Goal: Task Accomplishment & Management: Complete application form

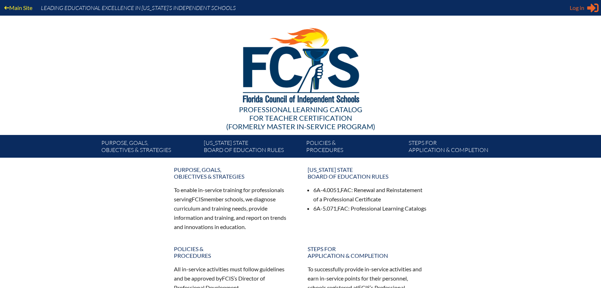
click at [570, 7] on span "Log in" at bounding box center [577, 8] width 15 height 9
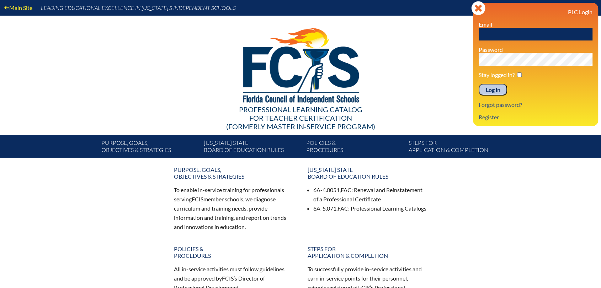
click at [556, 30] on input "text" at bounding box center [536, 34] width 114 height 13
type input "[EMAIL_ADDRESS][DOMAIN_NAME]"
click at [479, 84] on input "Log in" at bounding box center [493, 90] width 28 height 12
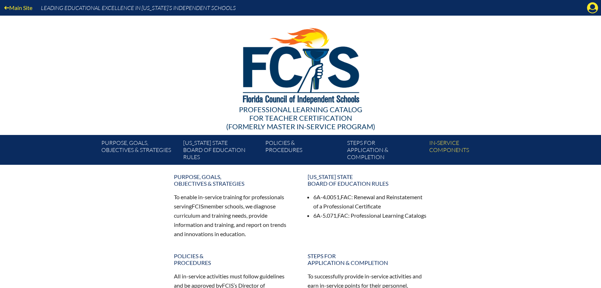
click at [599, 10] on div "Main Site Leading Educational Excellence in Florida’s Independent Schools" at bounding box center [300, 8] width 601 height 16
click at [593, 9] on icon "Manage account" at bounding box center [592, 7] width 11 height 11
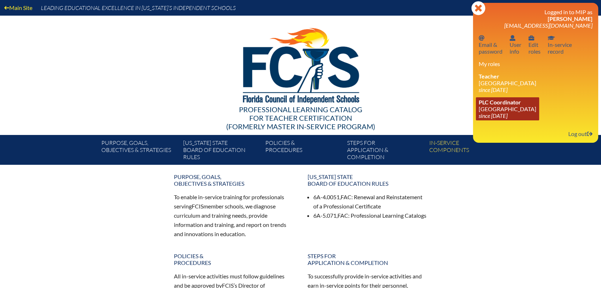
click at [508, 110] on link "PLC Coordinator Holy Nativity Episcopal School since 2016 Dec 8" at bounding box center [507, 108] width 63 height 23
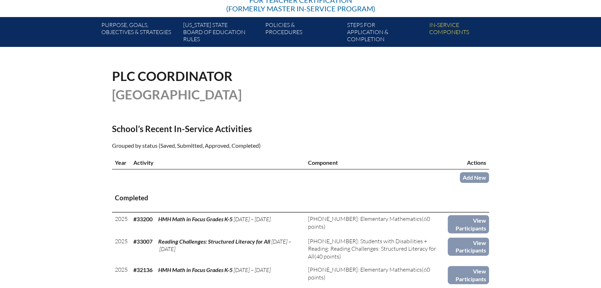
scroll to position [118, 0]
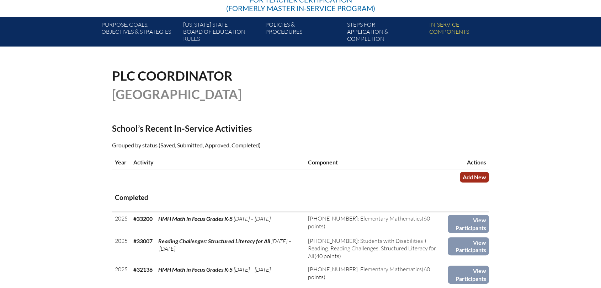
click at [471, 176] on link "Add New" at bounding box center [474, 177] width 29 height 10
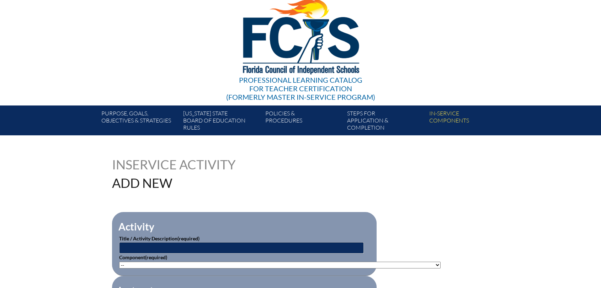
scroll to position [118, 0]
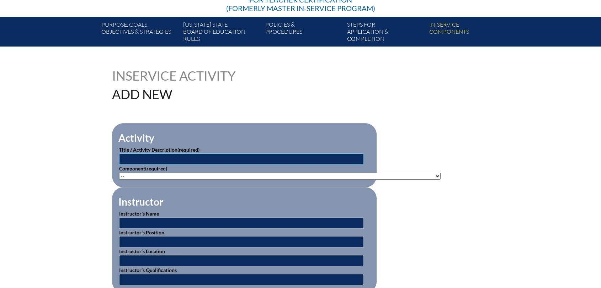
click at [250, 155] on input "text" at bounding box center [241, 159] width 245 height 11
type input "I"
type input "Preschool in-service (Data,Communications)"
click at [224, 175] on select"]"] "-- 1-000-001: Appropriate Art Activities 1-000-002: Concept and Art Process for…" at bounding box center [279, 176] width 321 height 7
select select"]"] "20506"
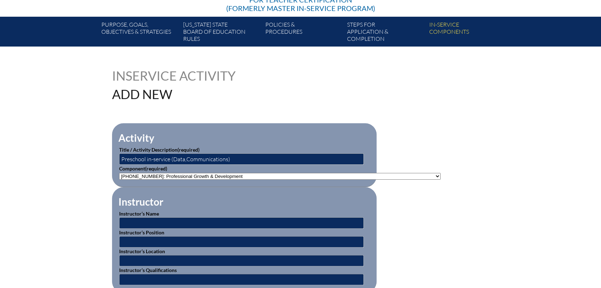
click at [119, 173] on select"]"] "-- 1-000-001: Appropriate Art Activities 1-000-002: Concept and Art Process for…" at bounding box center [279, 176] width 321 height 7
click at [207, 221] on input "text" at bounding box center [241, 223] width 245 height 11
type input "Various Instructors"
click at [141, 239] on input "text" at bounding box center [241, 241] width 245 height 11
type input "Administrator/Certified Teachers"
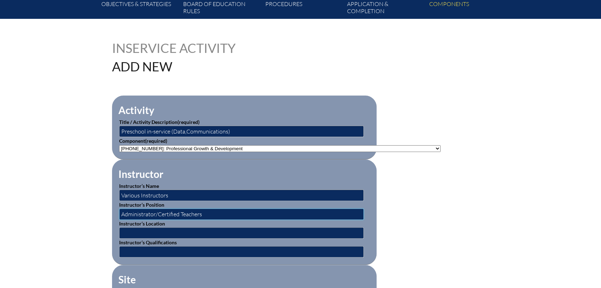
scroll to position [158, 0]
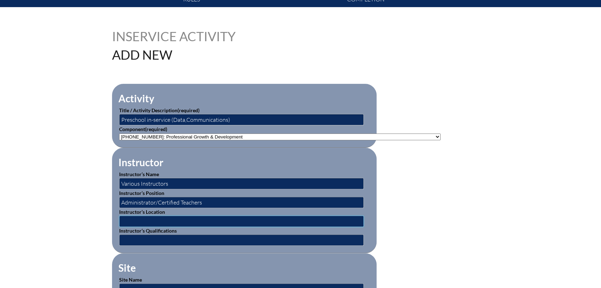
click at [172, 219] on input "text" at bounding box center [241, 221] width 245 height 11
type input "[GEOGRAPHIC_DATA]"
click at [158, 240] on input "text" at bounding box center [241, 240] width 245 height 11
type input "Educators"
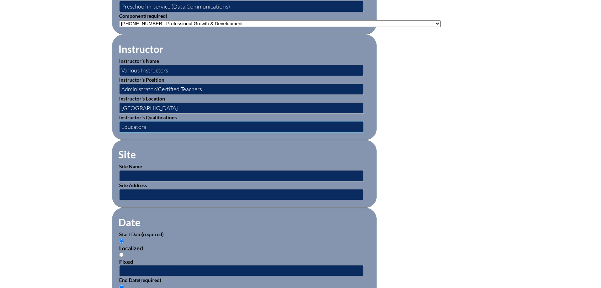
scroll to position [276, 0]
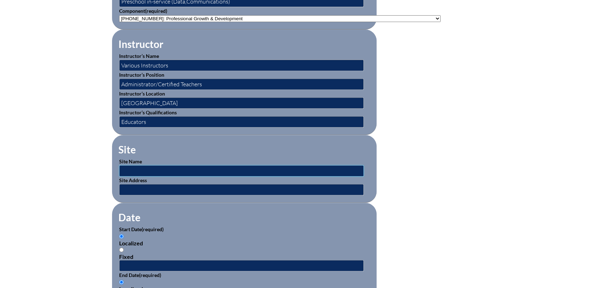
click at [165, 170] on input "text" at bounding box center [241, 170] width 245 height 11
type input "[GEOGRAPHIC_DATA]"
click at [148, 184] on input "text" at bounding box center [241, 189] width 245 height 11
type input "[STREET_ADDRESS][PERSON_NAME]"
click at [199, 237] on div "Localized Fixed" at bounding box center [244, 246] width 250 height 27
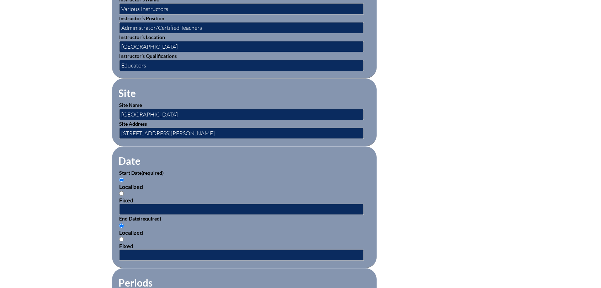
scroll to position [434, 0]
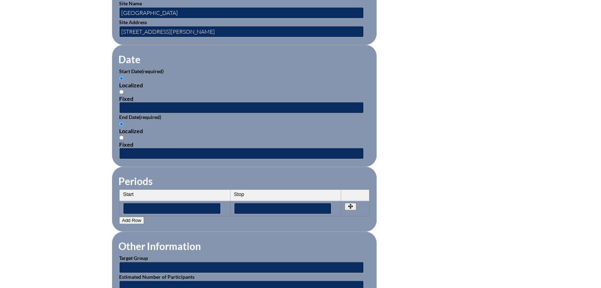
click at [122, 90] on input "Fixed" at bounding box center [121, 92] width 5 height 5
radio input "true"
click at [133, 103] on input "text" at bounding box center [241, 107] width 245 height 11
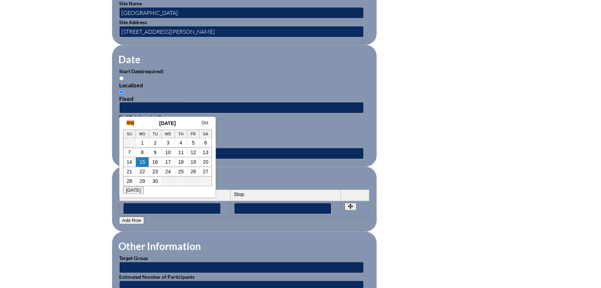
click at [127, 124] on link "Aug" at bounding box center [130, 123] width 7 height 5
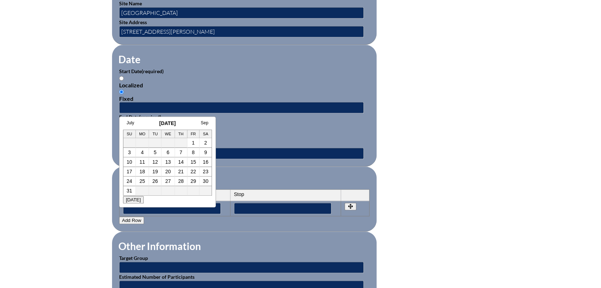
scroll to position [0, 7]
click at [132, 153] on td "4" at bounding box center [136, 153] width 14 height 10
click at [137, 153] on link "4" at bounding box center [135, 153] width 3 height 6
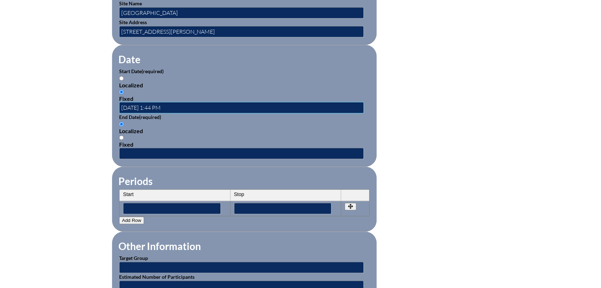
scroll to position [0, 0]
click at [157, 106] on input "2025-08-04 1:44 PM" at bounding box center [241, 107] width 245 height 11
type input "2025-08-04 8:30 AM"
click at [121, 137] on input "Fixed" at bounding box center [121, 137] width 5 height 5
radio input "true"
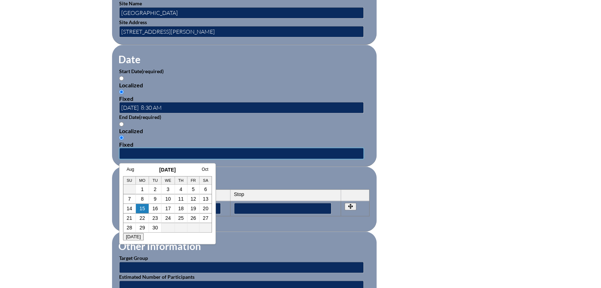
click at [125, 154] on input "text" at bounding box center [241, 153] width 245 height 11
click at [127, 169] on link "Aug" at bounding box center [130, 169] width 7 height 5
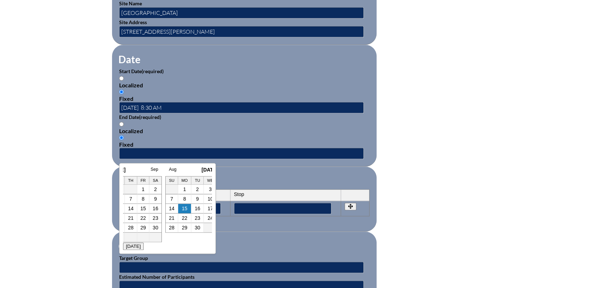
scroll to position [0, 7]
click at [147, 199] on link "5" at bounding box center [148, 199] width 3 height 6
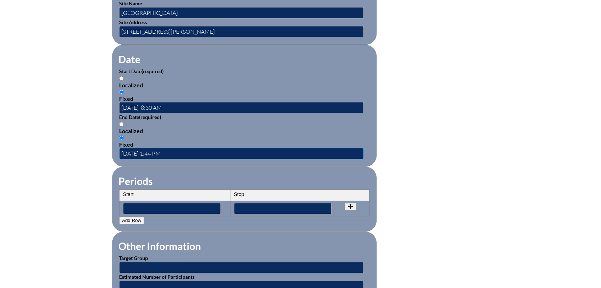
scroll to position [0, 0]
click at [154, 150] on input "2025-08-05 1:44 PM" at bounding box center [241, 153] width 245 height 11
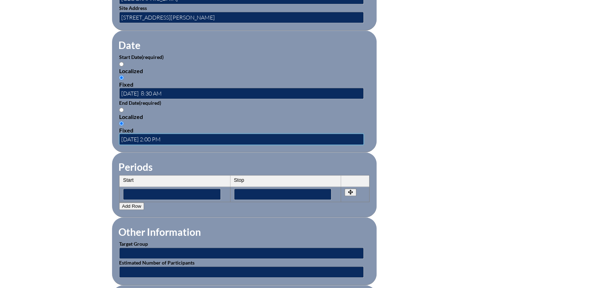
scroll to position [474, 0]
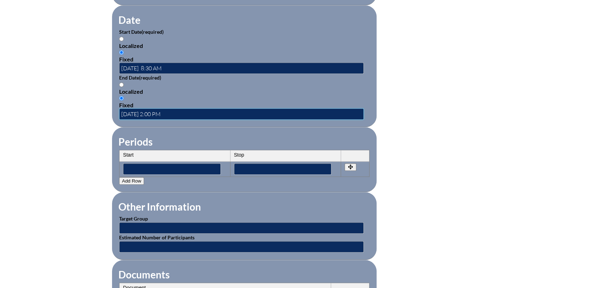
type input "2025-08-05 2:00 PM"
click at [217, 224] on input "text" at bounding box center [241, 228] width 245 height 11
type input "Faculty"
click at [174, 247] on input "text" at bounding box center [241, 246] width 245 height 11
type input "45"
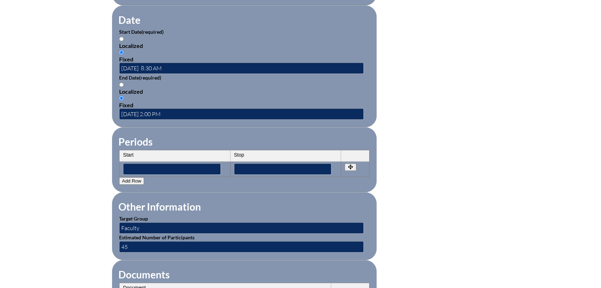
click at [409, 184] on form "Activity Title / Activity Description (required) Preschool in-service (Data,Com…" at bounding box center [300, 74] width 377 height 613
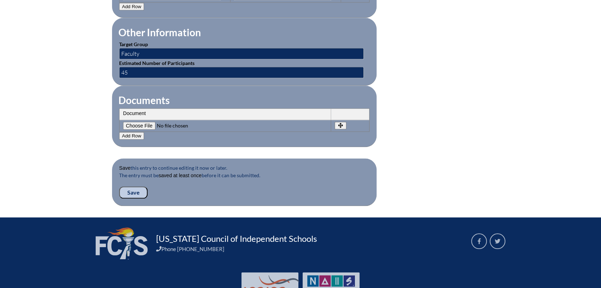
scroll to position [671, 0]
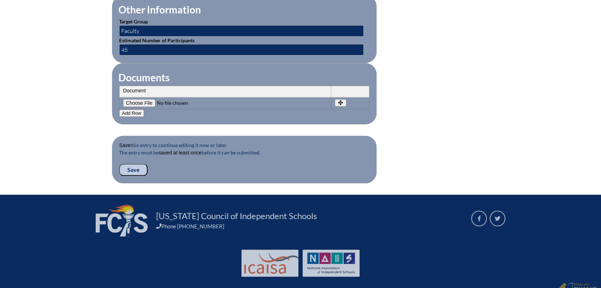
click at [130, 169] on input "Save" at bounding box center [133, 170] width 28 height 12
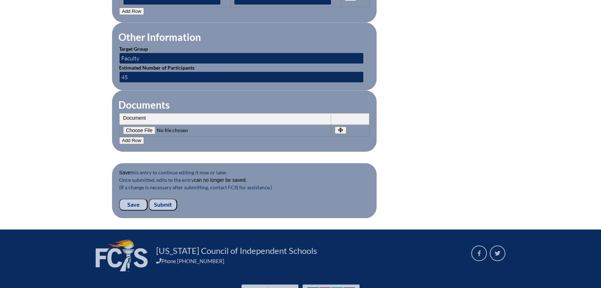
scroll to position [699, 0]
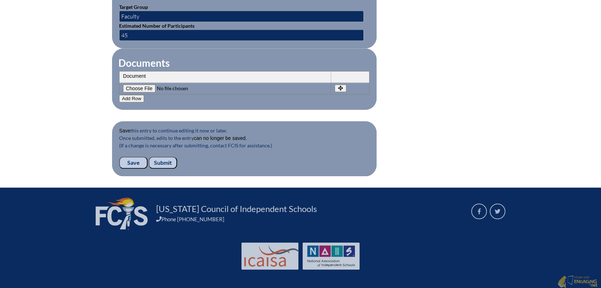
click at [166, 160] on input "Submit" at bounding box center [163, 163] width 28 height 12
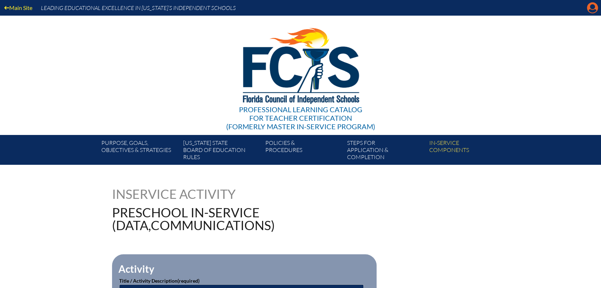
click at [594, 4] on icon at bounding box center [592, 7] width 11 height 11
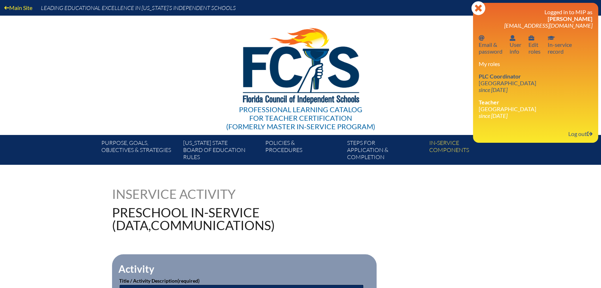
click at [484, 72] on div "My roles PLC Coordinator Holy Nativity Episcopal School since 2016 Dec 8 Teache…" at bounding box center [536, 89] width 114 height 59
click at [484, 91] on icon "since [DATE]" at bounding box center [493, 89] width 29 height 7
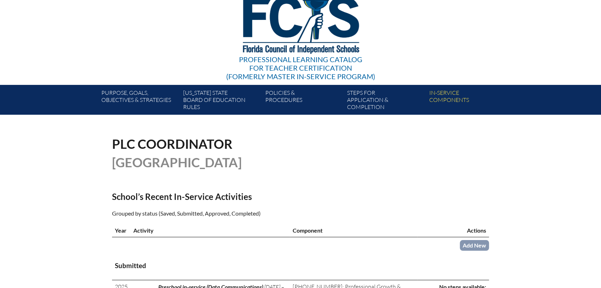
scroll to position [118, 0]
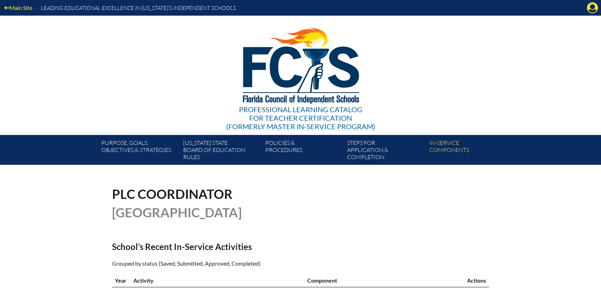
scroll to position [118, 0]
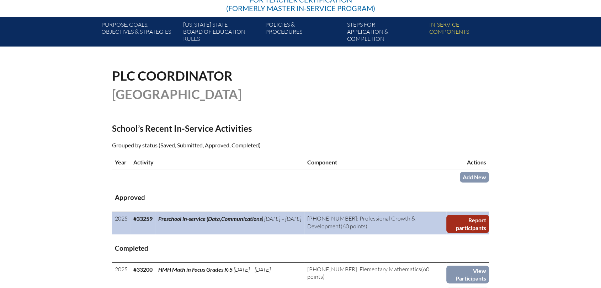
click at [480, 228] on link "Report participants" at bounding box center [467, 224] width 43 height 18
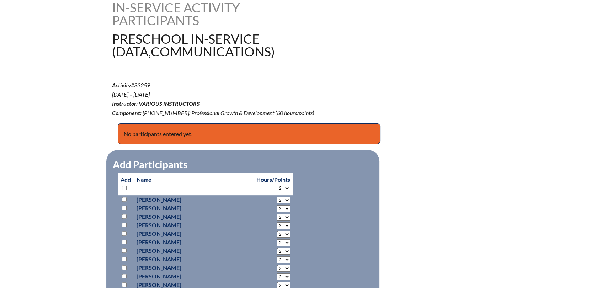
scroll to position [237, 0]
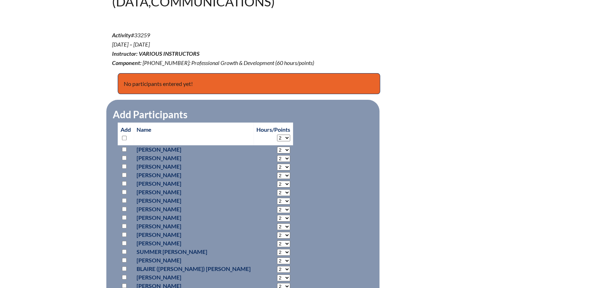
click at [124, 231] on p at bounding box center [126, 235] width 10 height 9
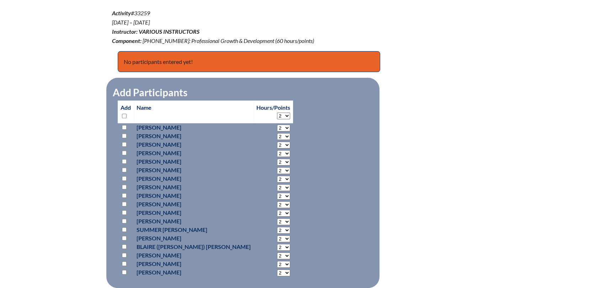
scroll to position [276, 0]
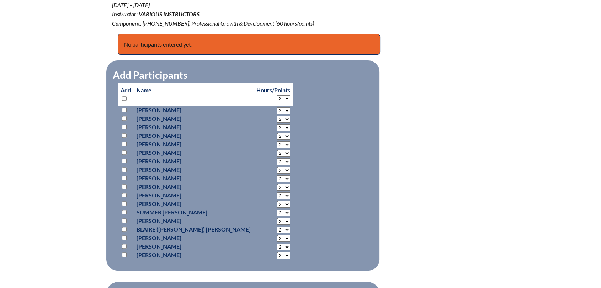
click at [122, 183] on p at bounding box center [126, 187] width 10 height 9
click at [123, 186] on input "checkbox" at bounding box center [124, 187] width 5 height 5
checkbox input "true"
click at [277, 188] on select "2 3 4 5 6 7 8 9 10 11 12 13 14 15 16 17 18 19 20 21 22 23" at bounding box center [283, 187] width 13 height 7
select select "6"
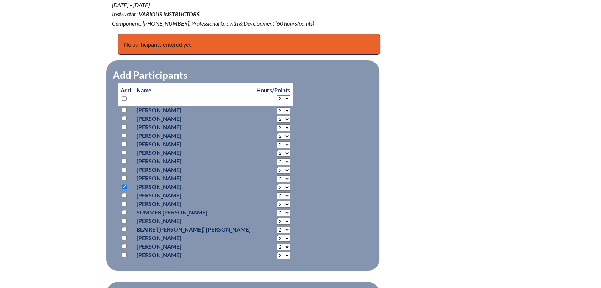
click at [277, 184] on select "2 3 4 5 6 7 8 9 10 11 12 13 14 15 16 17 18 19 20 21 22 23" at bounding box center [283, 187] width 13 height 7
click at [123, 203] on input "checkbox" at bounding box center [124, 204] width 5 height 5
checkbox input "true"
click at [277, 201] on select "2 3 4 5 6 7 8 9 10 11 12 13 14 15 16 17 18 19 20 21 22 23" at bounding box center [283, 204] width 13 height 7
select select "6"
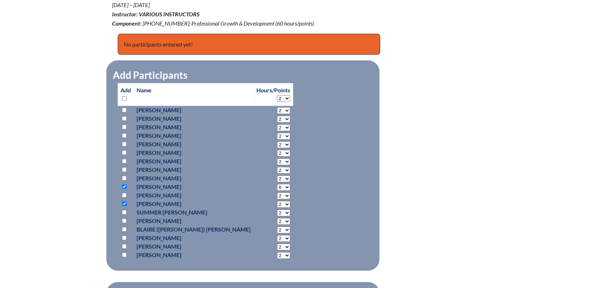
click at [277, 201] on select "2 3 4 5 6 7 8 9 10 11 12 13 14 15 16 17 18 19 20 21 22 23" at bounding box center [283, 204] width 13 height 7
click at [125, 128] on input "checkbox" at bounding box center [124, 127] width 5 height 5
checkbox input "true"
click at [277, 128] on select "2 3 4 5 6 7 8 9 10 11 12 13 14 15 16 17 18 19 20 21 22 23" at bounding box center [283, 127] width 13 height 7
select select "6"
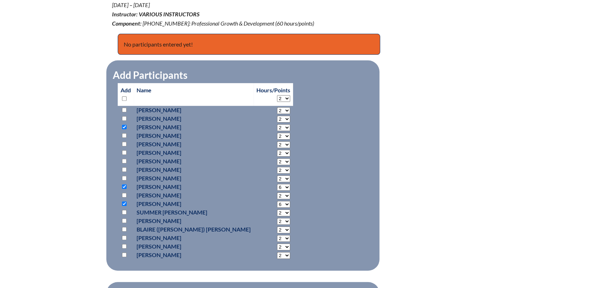
click at [277, 124] on select "2 3 4 5 6 7 8 9 10 11 12 13 14 15 16 17 18 19 20 21 22 23" at bounding box center [283, 127] width 13 height 7
click at [125, 169] on input "checkbox" at bounding box center [124, 169] width 5 height 5
checkbox input "true"
click at [256, 173] on p "2 3 4 5 6 7 8 9 10 11 12 13 14 15 16 17 18 19 20 21 22 23 24 25 26 27 28 29 30 …" at bounding box center [273, 170] width 34 height 9
click at [277, 170] on select "2 3 4 5 6 7 8 9 10 11 12 13 14 15 16 17 18 19 20 21 22 23" at bounding box center [283, 170] width 13 height 7
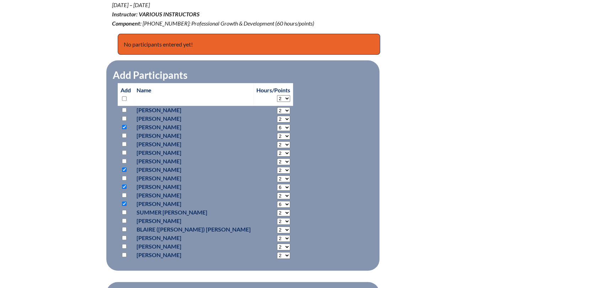
click at [277, 169] on select "2 3 4 5 6 7 8 9 10 11 12 13 14 15 16 17 18 19 20 21 22 23" at bounding box center [283, 170] width 13 height 7
select select "6"
click at [277, 167] on select "2 3 4 5 6 7 8 9 10 11 12 13 14 15 16 17 18 19 20 21 22 23" at bounding box center [283, 170] width 13 height 7
click at [308, 156] on fieldset "Add Participants Add Name Hours/Points 2 3 4 5 6 7 8 9 10 11" at bounding box center [242, 165] width 273 height 210
click at [123, 227] on input "checkbox" at bounding box center [124, 229] width 5 height 5
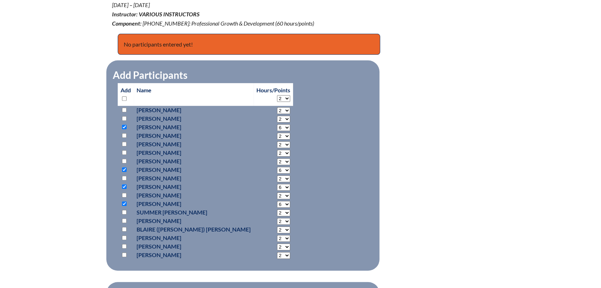
checkbox input "true"
click at [277, 229] on select "2 3 4 5 6 7 8 9 10 11 12 13 14 15 16 17 18 19 20 21 22 23" at bounding box center [283, 230] width 13 height 7
select select "6"
click at [277, 227] on select "2 3 4 5 6 7 8 9 10 11 12 13 14 15 16 17 18 19 20 21 22 23" at bounding box center [283, 230] width 13 height 7
click at [125, 143] on input "checkbox" at bounding box center [124, 144] width 5 height 5
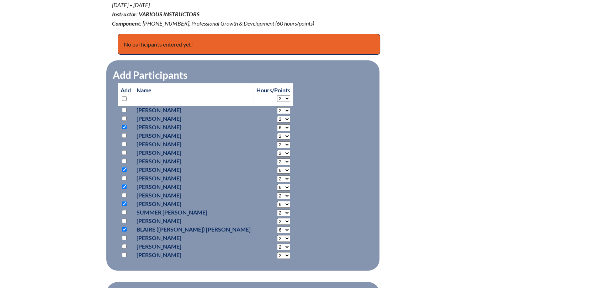
checkbox input "true"
click at [277, 144] on select "2 3 4 5 6 7 8 9 10 11 12 13 14 15 16 17 18 19 20 21 22 23" at bounding box center [283, 145] width 13 height 7
select select "6"
click at [277, 142] on select "2 3 4 5 6 7 8 9 10 11 12 13 14 15 16 17 18 19 20 21 22 23" at bounding box center [283, 145] width 13 height 7
click at [307, 135] on fieldset "Add Participants Add Name Hours/Points 2 3 4 5 6 7 8 9 10 11" at bounding box center [242, 165] width 273 height 210
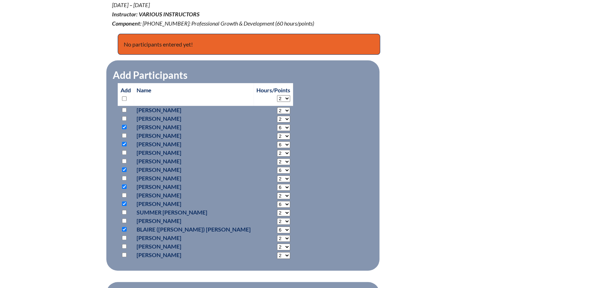
click at [124, 238] on input "checkbox" at bounding box center [124, 238] width 5 height 5
checkbox input "true"
click at [277, 239] on select "2 3 4 5 6 7 8 9 10 11 12 13 14 15 16 17 18 19 20 21 22 23" at bounding box center [283, 238] width 13 height 7
select select "6"
click at [277, 235] on select "2 3 4 5 6 7 8 9 10 11 12 13 14 15 16 17 18 19 20 21 22 23" at bounding box center [283, 238] width 13 height 7
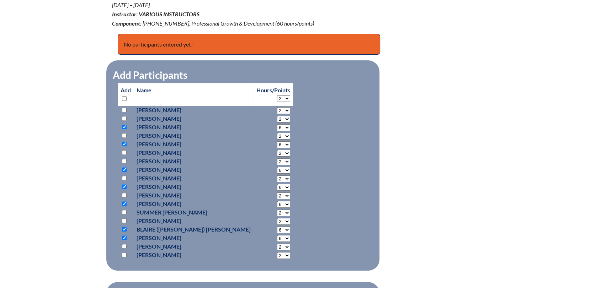
click at [122, 244] on input "checkbox" at bounding box center [124, 246] width 5 height 5
checkbox input "true"
click at [277, 246] on select "2 3 4 5 6 7 8 9 10 11 12 13 14 15 16 17 18 19 20 21 22 23" at bounding box center [283, 247] width 13 height 7
select select "6"
click at [277, 244] on select "2 3 4 5 6 7 8 9 10 11 12 13 14 15 16 17 18 19 20 21 22 23" at bounding box center [283, 247] width 13 height 7
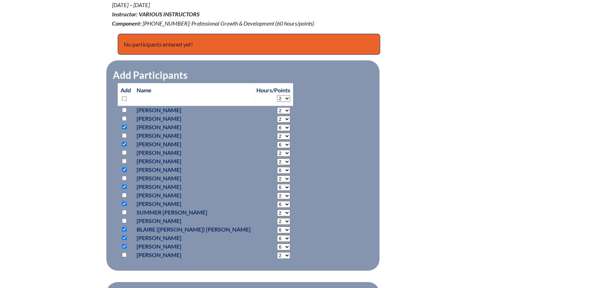
click at [308, 179] on fieldset "Add Participants Add Name Hours/Points 2 3 4 5 6 7 8 9 10 11" at bounding box center [242, 165] width 273 height 210
click at [125, 117] on input "checkbox" at bounding box center [124, 118] width 5 height 5
checkbox input "true"
click at [277, 119] on select "2 3 4 5 6 7 8 9 10 11 12 13 14 15 16 17 18 19 20 21 22 23" at bounding box center [283, 119] width 13 height 7
select select "6"
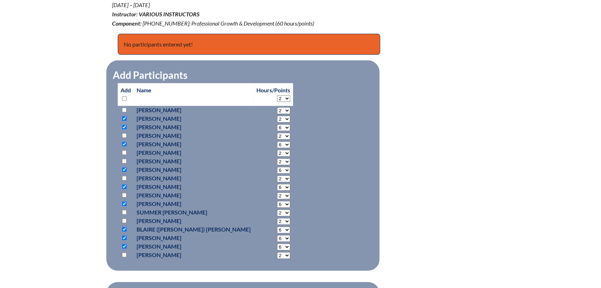
click at [277, 116] on select "2 3 4 5 6 7 8 9 10 11 12 13 14 15 16 17 18 19 20 21 22 23" at bounding box center [283, 119] width 13 height 7
click at [122, 219] on input "checkbox" at bounding box center [124, 221] width 5 height 5
checkbox input "true"
click at [277, 222] on select "2 3 4 5 6 7 8 9 10 11 12 13 14 15 16 17 18 19 20 21 22 23" at bounding box center [283, 221] width 13 height 7
select select "6"
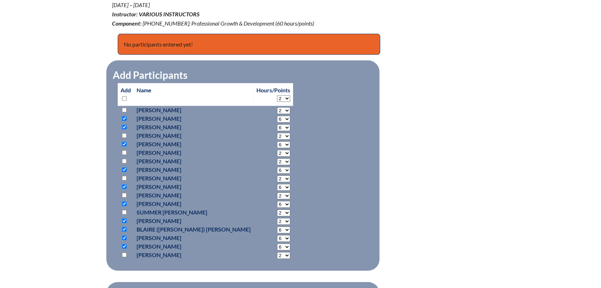
click at [277, 218] on select "2 3 4 5 6 7 8 9 10 11 12 13 14 15 16 17 18 19 20 21 22 23" at bounding box center [283, 221] width 13 height 7
click at [124, 255] on input "checkbox" at bounding box center [124, 255] width 5 height 5
checkbox input "true"
click at [277, 255] on select "2 3 4 5 6 7 8 9 10 11 12 13 14 15 16 17 18 19 20 21 22 23" at bounding box center [283, 255] width 13 height 7
select select "6"
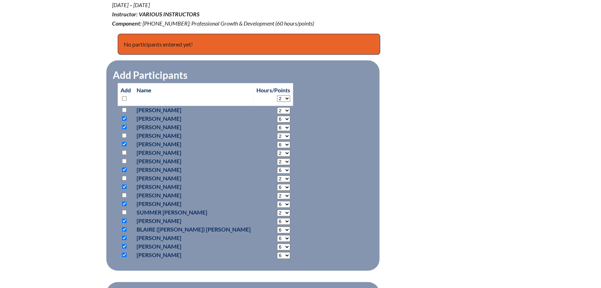
click at [277, 252] on select "2 3 4 5 6 7 8 9 10 11 12 13 14 15 16 17 18 19 20 21 22 23" at bounding box center [283, 255] width 13 height 7
click at [126, 109] on input "checkbox" at bounding box center [124, 110] width 5 height 5
checkbox input "true"
click at [277, 110] on select "2 3 4 5 6 7 8 9 10 11 12 13 14 15 16 17 18 19 20 21 22 23" at bounding box center [283, 110] width 13 height 7
select select "6"
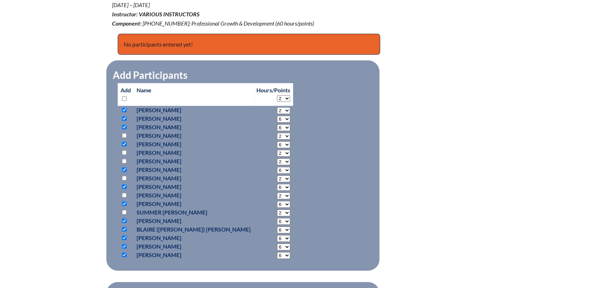
click at [277, 107] on select "2 3 4 5 6 7 8 9 10 11 12 13 14 15 16 17 18 19 20 21 22 23" at bounding box center [283, 110] width 13 height 7
click at [126, 154] on input "checkbox" at bounding box center [124, 152] width 5 height 5
checkbox input "true"
click at [277, 153] on select "2 3 4 5 6 7 8 9 10 11 12 13 14 15 16 17 18 19 20 21 22 23" at bounding box center [283, 153] width 13 height 7
select select "6"
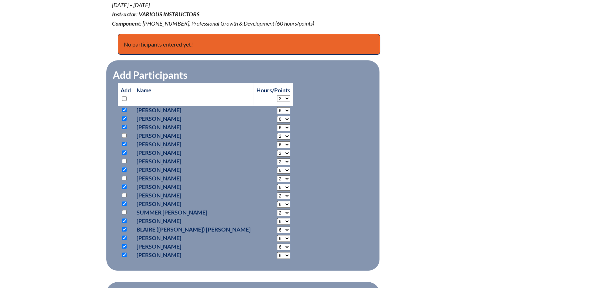
click at [277, 150] on select "2 3 4 5 6 7 8 9 10 11 12 13 14 15 16 17 18 19 20 21 22 23" at bounding box center [283, 153] width 13 height 7
click at [123, 178] on input "checkbox" at bounding box center [124, 178] width 5 height 5
checkbox input "true"
click at [277, 176] on select "2 3 4 5 6 7 8 9 10 11 12 13 14 15 16 17 18 19 20 21 22 23" at bounding box center [283, 179] width 13 height 7
select select "6"
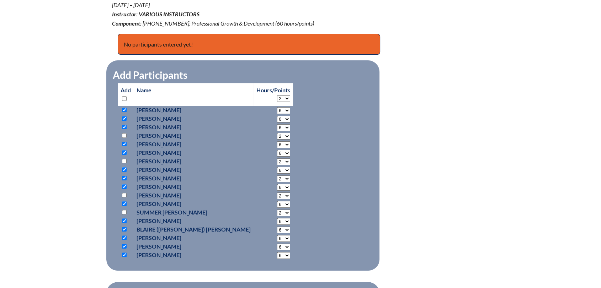
click at [277, 176] on select "2 3 4 5 6 7 8 9 10 11 12 13 14 15 16 17 18 19 20 21 22 23" at bounding box center [283, 179] width 13 height 7
click at [124, 135] on input "checkbox" at bounding box center [124, 135] width 5 height 5
checkbox input "true"
click at [277, 135] on select "2 3 4 5 6 7 8 9 10 11 12 13 14 15 16 17 18 19 20 21 22 23" at bounding box center [283, 136] width 13 height 7
select select "6"
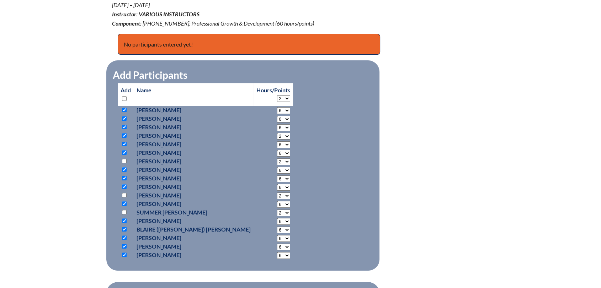
click at [277, 133] on select "2 3 4 5 6 7 8 9 10 11 12 13 14 15 16 17 18 19 20 21 22 23" at bounding box center [283, 136] width 13 height 7
click at [122, 212] on input "checkbox" at bounding box center [124, 212] width 5 height 5
checkbox input "true"
click at [277, 213] on select "2 3 4 5 6 7 8 9 10 11 12 13 14 15 16 17 18 19 20 21 22 23" at bounding box center [283, 213] width 13 height 7
select select "6"
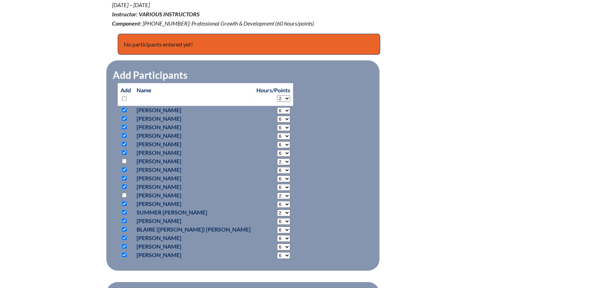
click at [277, 210] on select "2 3 4 5 6 7 8 9 10 11 12 13 14 15 16 17 18 19 20 21 22 23" at bounding box center [283, 213] width 13 height 7
click at [416, 201] on div "preschool-in-service-datacommunications--68c85ecc7e7672.13492500 In-service Act…" at bounding box center [300, 127] width 377 height 432
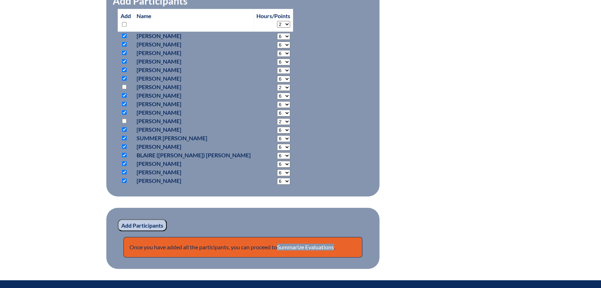
scroll to position [356, 0]
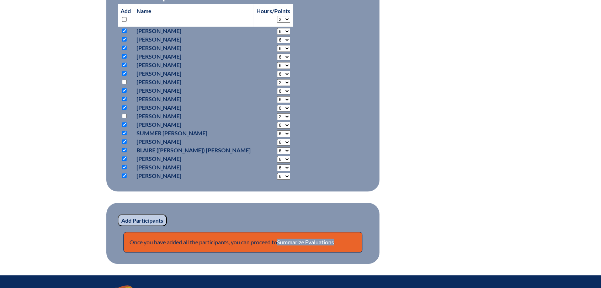
click at [151, 222] on input "Add Participants" at bounding box center [142, 220] width 49 height 12
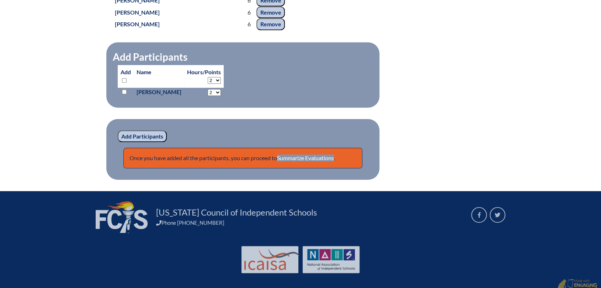
scroll to position [513, 0]
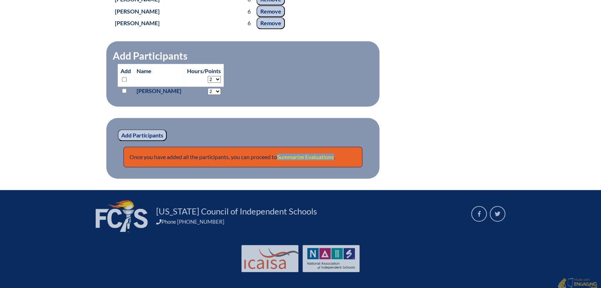
click at [308, 160] on link "Summarize Evaluations" at bounding box center [305, 157] width 57 height 7
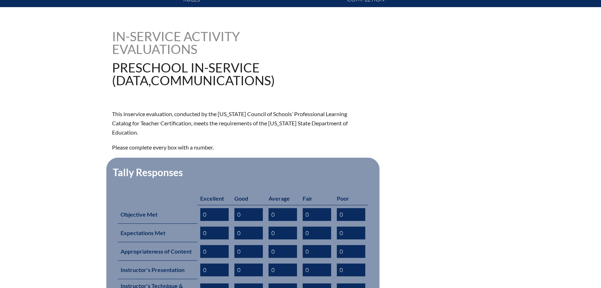
scroll to position [237, 0]
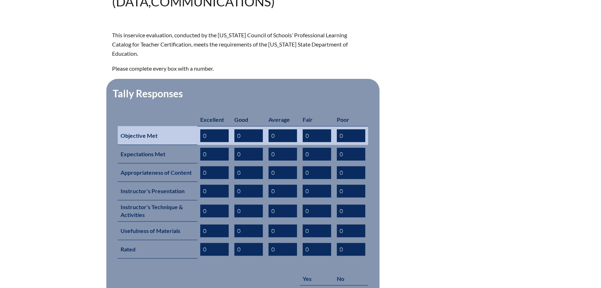
drag, startPoint x: 223, startPoint y: 129, endPoint x: 196, endPoint y: 123, distance: 27.7
click at [196, 126] on tr "Objective Met 0 0 0 0 0" at bounding box center [243, 135] width 250 height 19
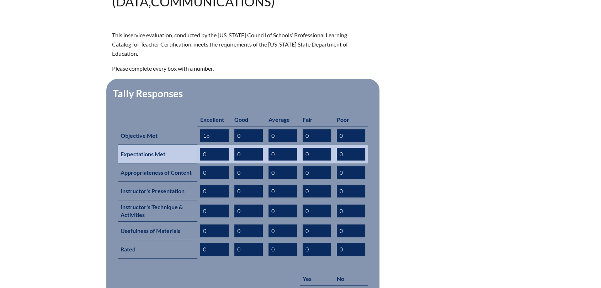
type input "16"
drag, startPoint x: 213, startPoint y: 142, endPoint x: 196, endPoint y: 139, distance: 17.7
click at [196, 145] on tr "Expectations Met 0 0 0 0 0" at bounding box center [243, 154] width 250 height 18
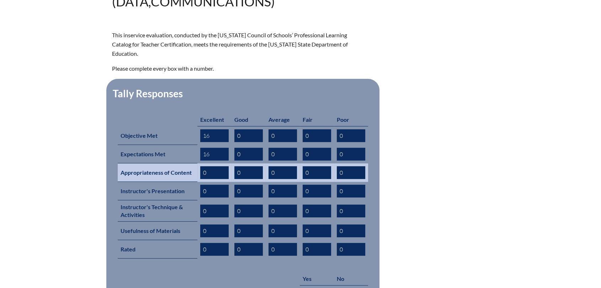
type input "16"
drag, startPoint x: 216, startPoint y: 160, endPoint x: 198, endPoint y: 161, distance: 17.8
click at [198, 164] on td "0" at bounding box center [214, 173] width 34 height 18
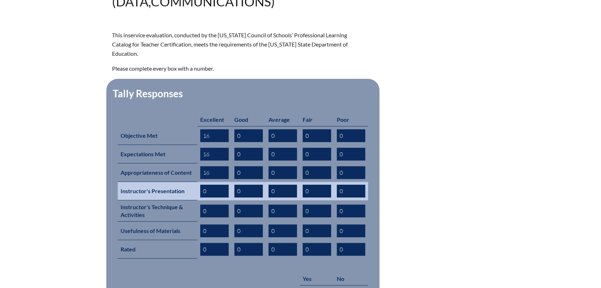
type input "16"
drag, startPoint x: 214, startPoint y: 181, endPoint x: 201, endPoint y: 180, distance: 12.8
click at [201, 185] on input "0" at bounding box center [214, 191] width 28 height 13
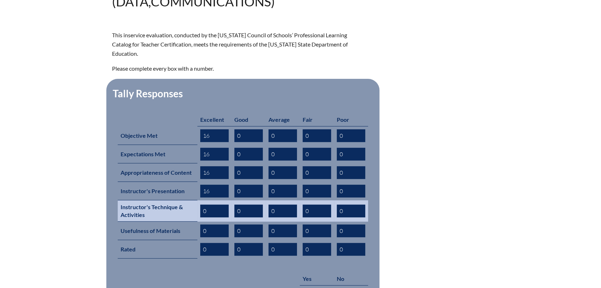
type input "16"
drag, startPoint x: 211, startPoint y: 201, endPoint x: 202, endPoint y: 200, distance: 8.6
click at [202, 205] on input "0" at bounding box center [214, 211] width 28 height 13
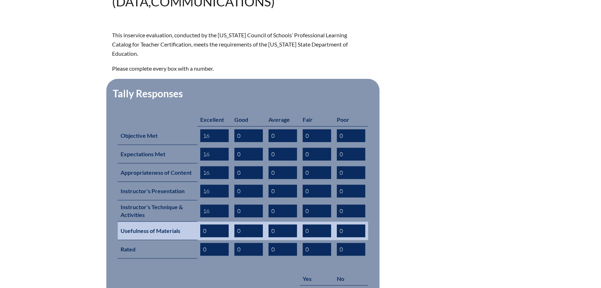
type input "16"
drag, startPoint x: 209, startPoint y: 221, endPoint x: 202, endPoint y: 218, distance: 8.0
click at [202, 225] on input "0" at bounding box center [214, 231] width 28 height 13
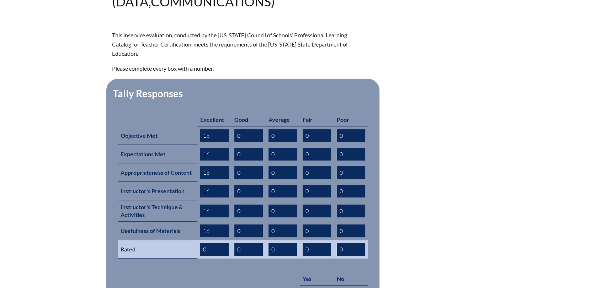
type input "16"
drag, startPoint x: 213, startPoint y: 239, endPoint x: 208, endPoint y: 239, distance: 4.6
click at [208, 243] on input "0" at bounding box center [214, 249] width 28 height 13
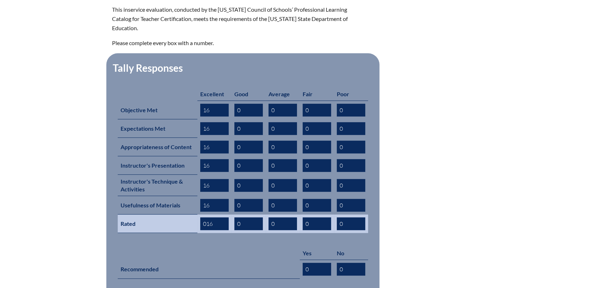
scroll to position [276, 0]
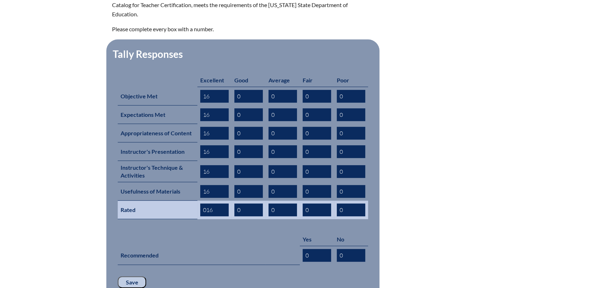
click at [206, 204] on input "016" at bounding box center [214, 210] width 28 height 13
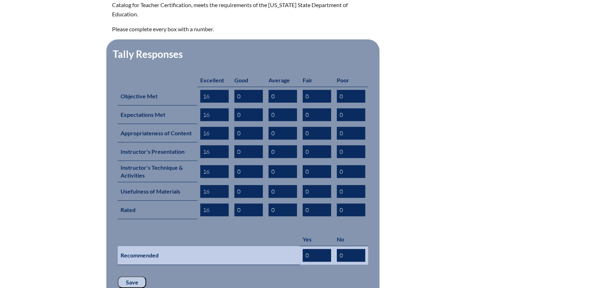
type input "16"
click at [311, 249] on input "0" at bounding box center [317, 255] width 28 height 13
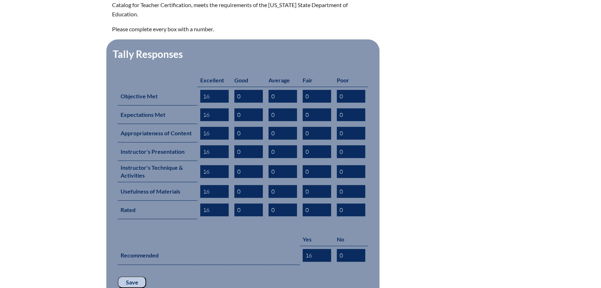
type input "16"
click at [467, 231] on form "This inservice evaluation, conducted by the Florida Council of Schools’ Profess…" at bounding box center [300, 148] width 377 height 314
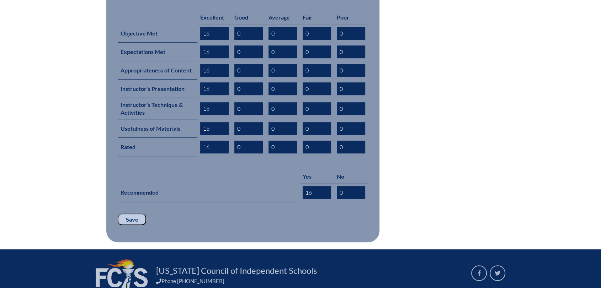
scroll to position [356, 0]
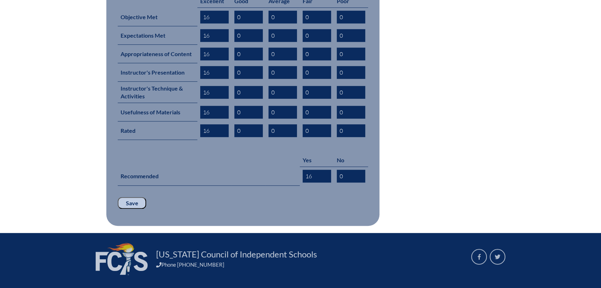
click at [125, 197] on input "Save" at bounding box center [132, 203] width 28 height 12
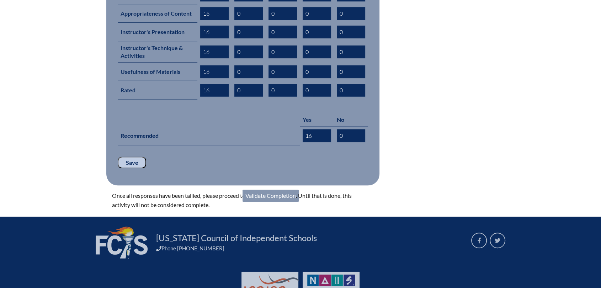
scroll to position [417, 0]
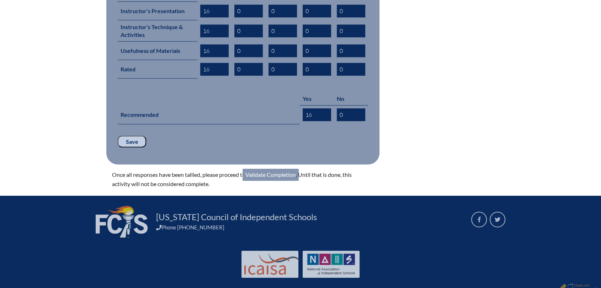
click at [256, 169] on link "Validate Completion" at bounding box center [270, 175] width 56 height 12
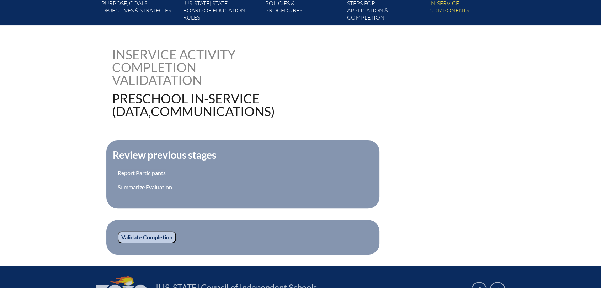
scroll to position [158, 0]
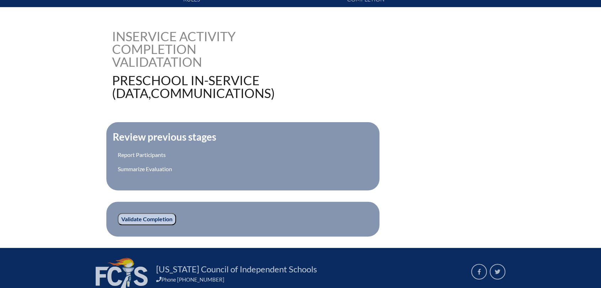
click at [145, 218] on input "Validate Completion" at bounding box center [147, 219] width 58 height 12
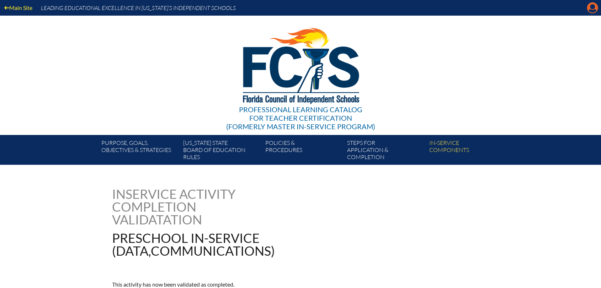
click at [594, 6] on icon "Manage account" at bounding box center [592, 7] width 11 height 11
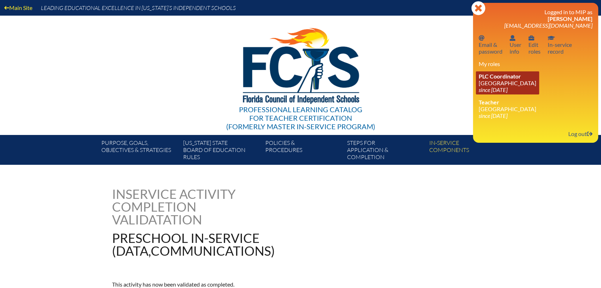
click at [484, 88] on icon "since [DATE]" at bounding box center [493, 89] width 29 height 7
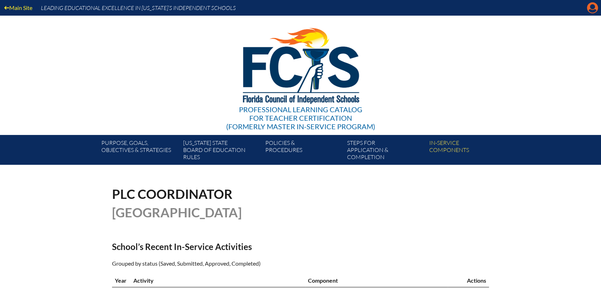
click at [590, 6] on icon "Manage account" at bounding box center [592, 7] width 11 height 11
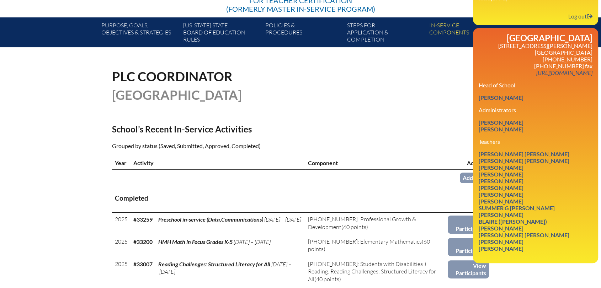
scroll to position [118, 0]
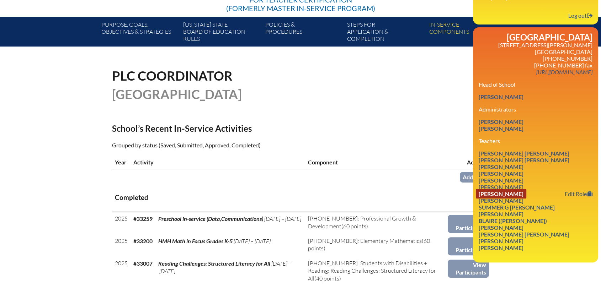
click at [514, 199] on link "Natalie Godwin" at bounding box center [501, 194] width 50 height 10
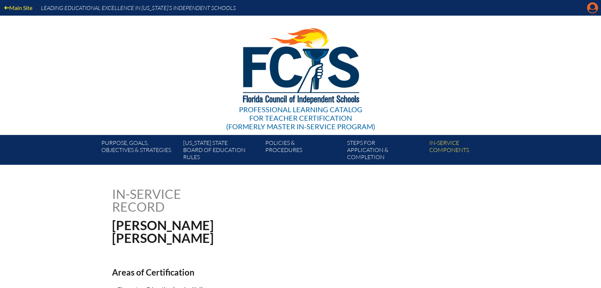
click at [596, 7] on icon at bounding box center [592, 7] width 11 height 11
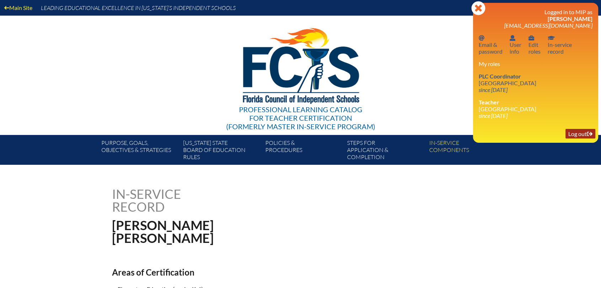
click at [571, 132] on link "Log out Log out" at bounding box center [580, 134] width 30 height 10
